Goal: Use online tool/utility: Utilize a website feature to perform a specific function

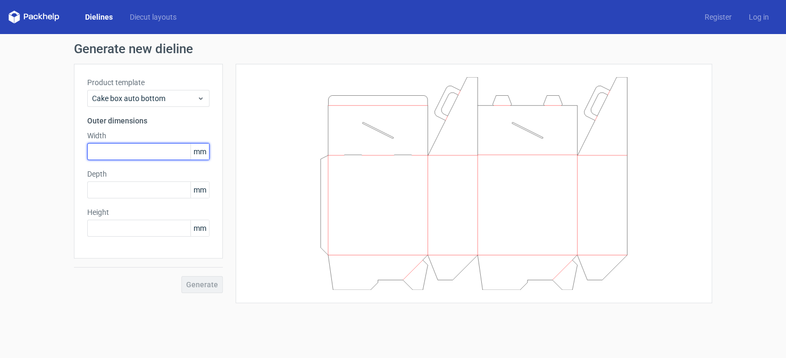
click at [154, 152] on input "text" at bounding box center [148, 151] width 122 height 17
type input "8"
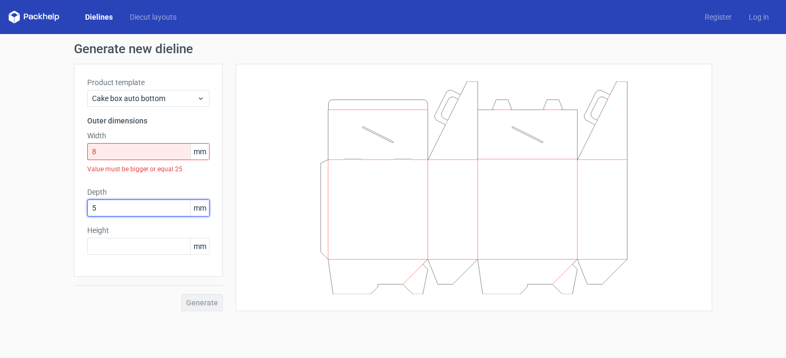
type input "5"
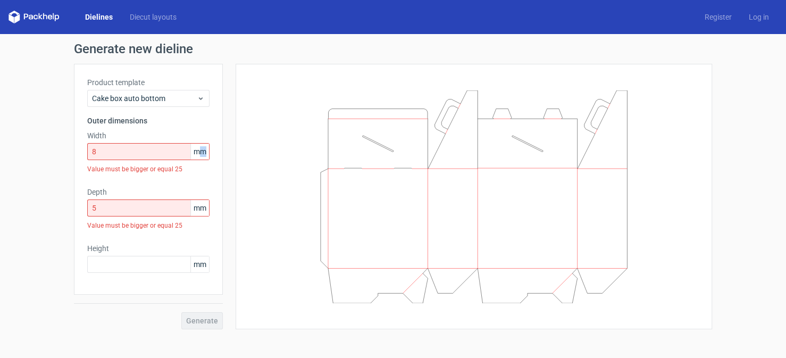
click at [204, 153] on span "mm" at bounding box center [199, 152] width 19 height 16
click at [106, 152] on input "8" at bounding box center [148, 151] width 122 height 17
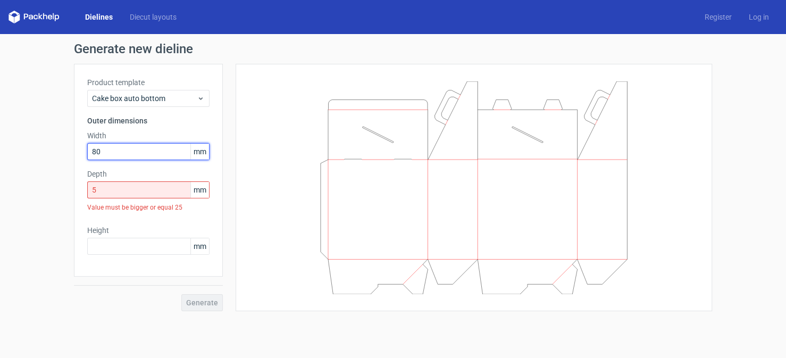
type input "80"
click at [106, 187] on input "5" at bounding box center [148, 189] width 122 height 17
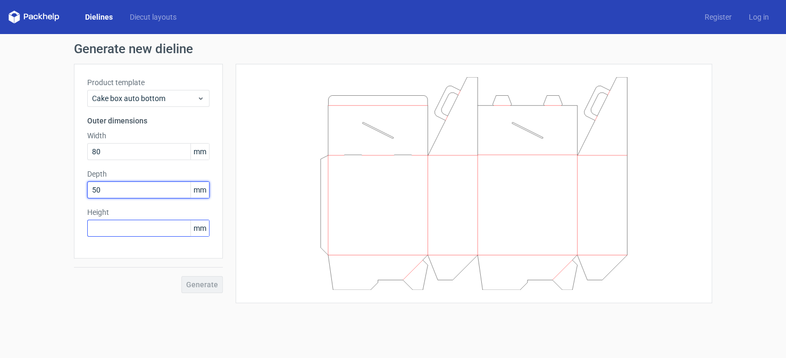
type input "50"
click at [114, 226] on input "text" at bounding box center [148, 228] width 122 height 17
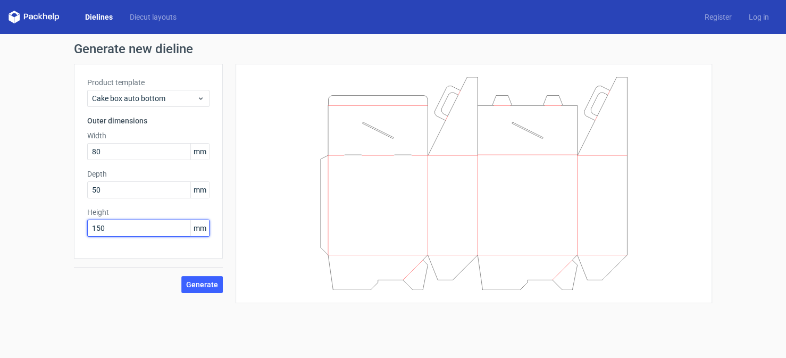
type input "150"
click at [181, 276] on button "Generate" at bounding box center [201, 284] width 41 height 17
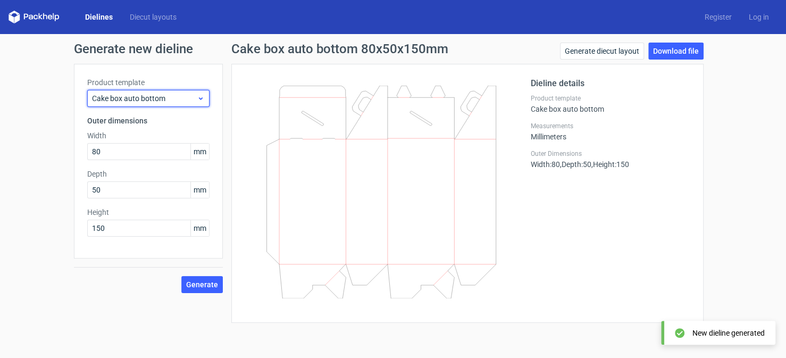
click at [208, 98] on div "Cake box auto bottom" at bounding box center [148, 98] width 122 height 17
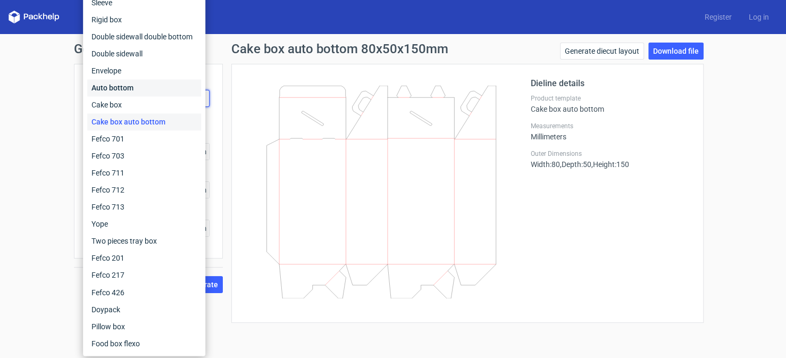
click at [133, 85] on div "Auto bottom" at bounding box center [144, 87] width 114 height 17
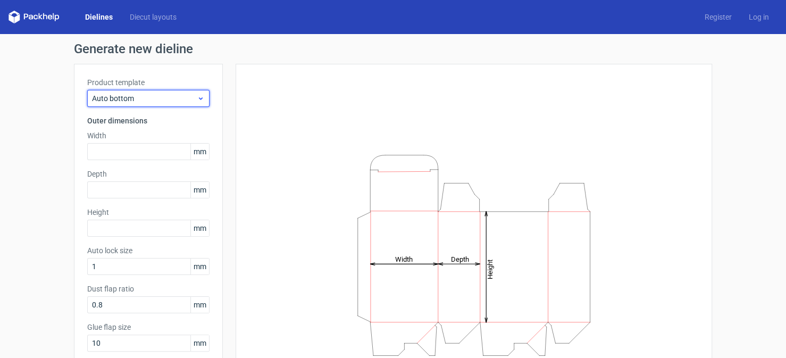
click at [197, 100] on icon at bounding box center [201, 98] width 8 height 9
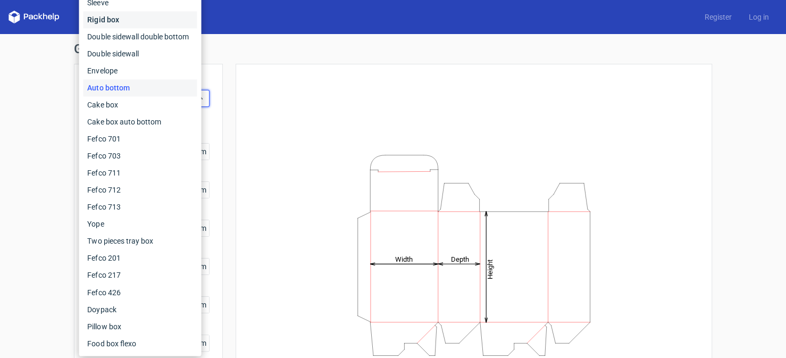
click at [122, 18] on div "Rigid box" at bounding box center [140, 19] width 114 height 17
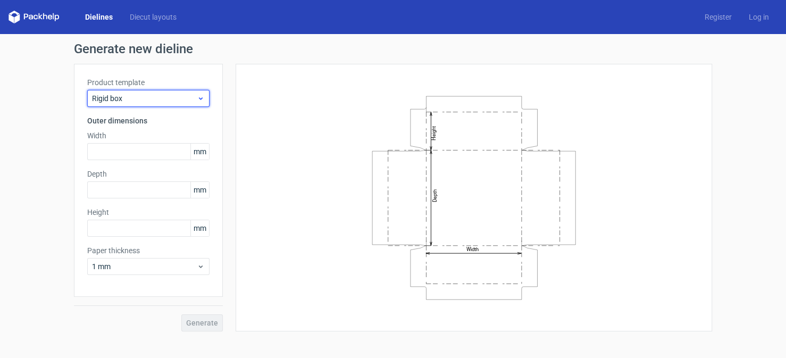
click at [200, 98] on icon at bounding box center [201, 98] width 8 height 9
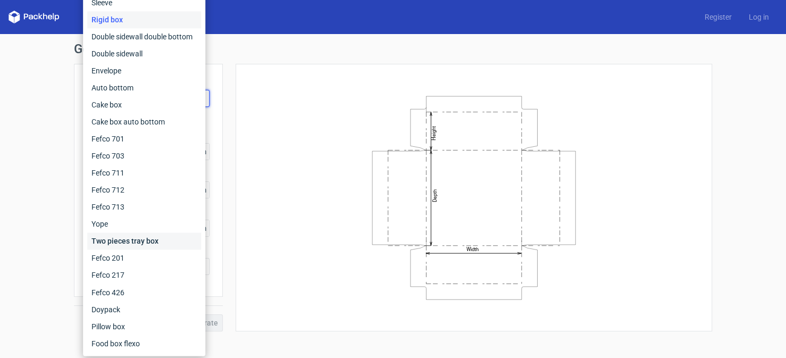
click at [136, 240] on div "Two pieces tray box" at bounding box center [144, 240] width 114 height 17
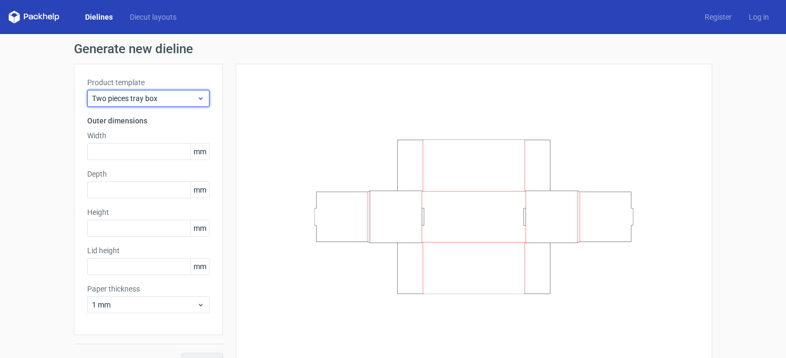
click at [197, 97] on icon at bounding box center [201, 98] width 8 height 9
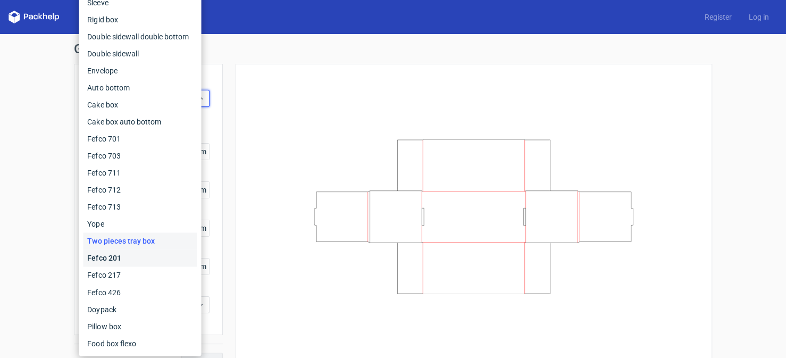
click at [136, 258] on div "Fefco 201" at bounding box center [140, 257] width 114 height 17
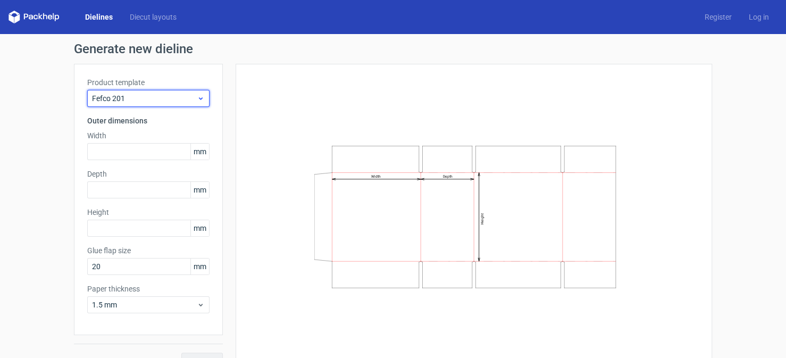
click at [199, 99] on use at bounding box center [201, 98] width 4 height 3
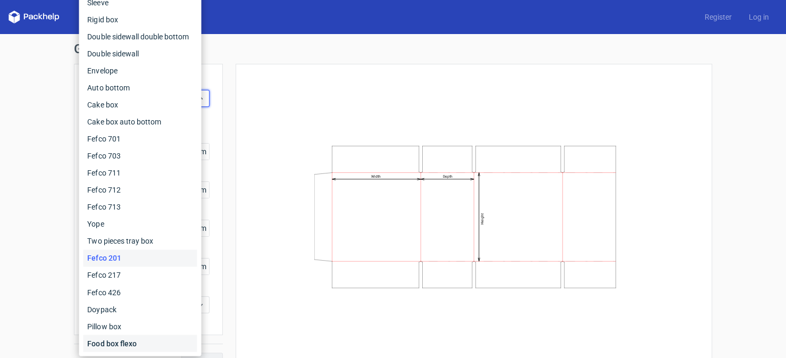
click at [149, 340] on div "Food box flexo" at bounding box center [140, 342] width 114 height 17
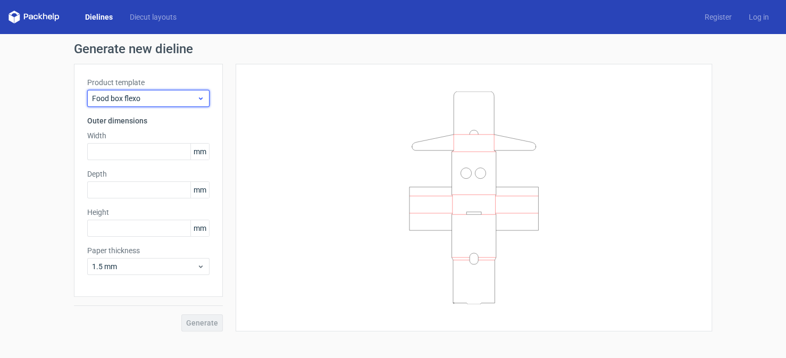
click at [202, 99] on icon at bounding box center [201, 98] width 8 height 9
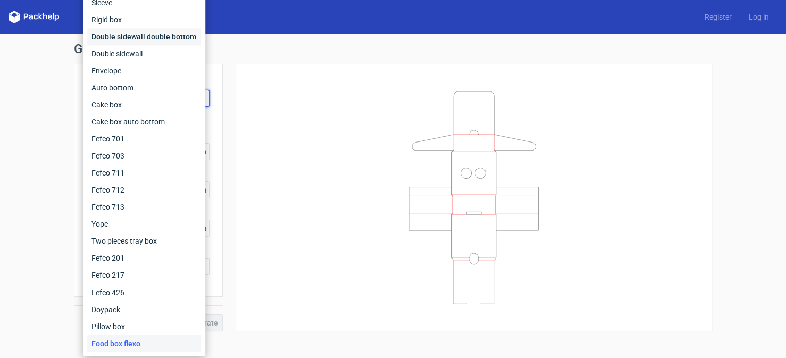
click at [175, 39] on div "Double sidewall double bottom" at bounding box center [144, 36] width 114 height 17
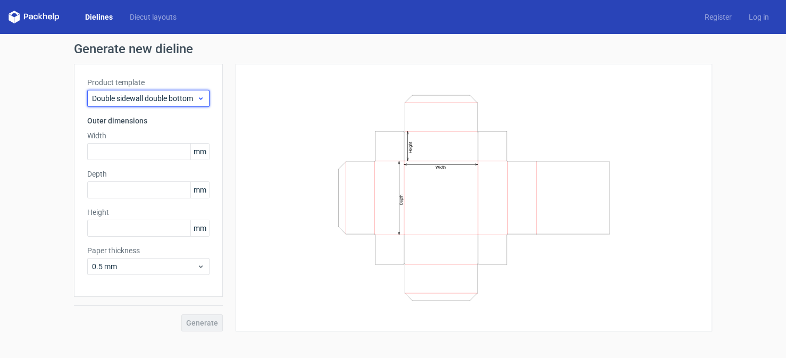
click at [203, 98] on icon at bounding box center [201, 98] width 8 height 9
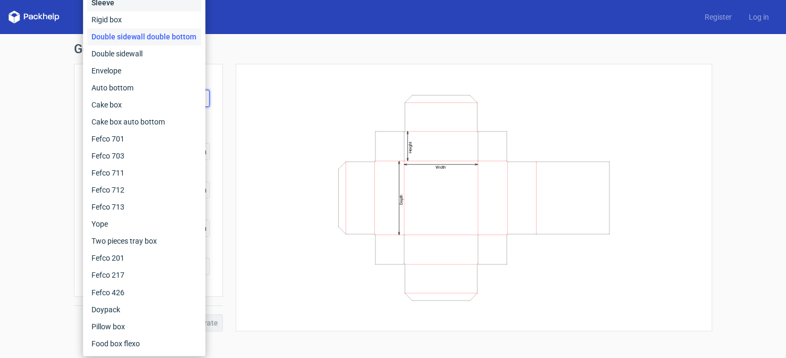
click at [115, 5] on div "Sleeve" at bounding box center [144, 2] width 114 height 17
